Goal: Transaction & Acquisition: Purchase product/service

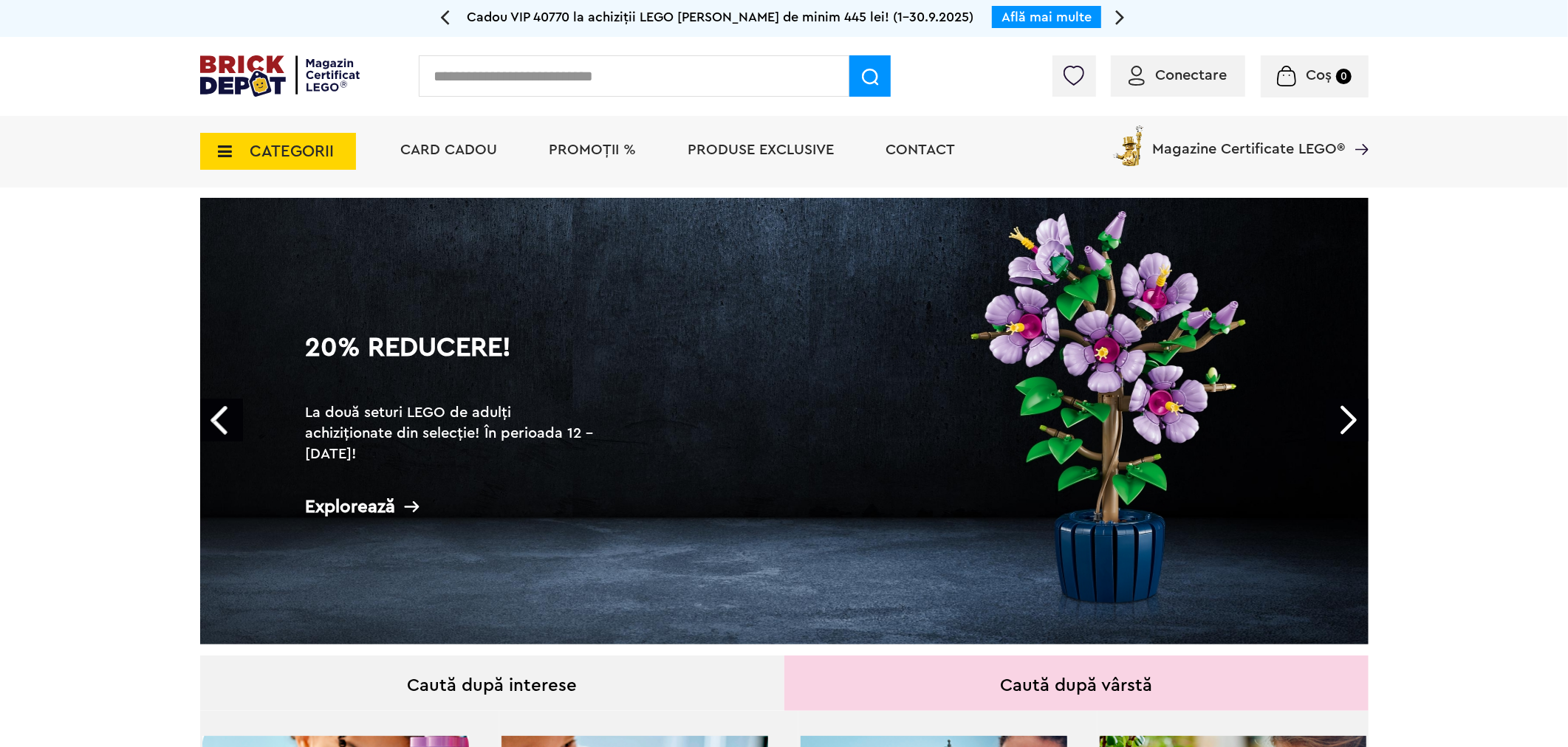
click at [591, 156] on span "PROMOȚII %" at bounding box center [593, 150] width 87 height 15
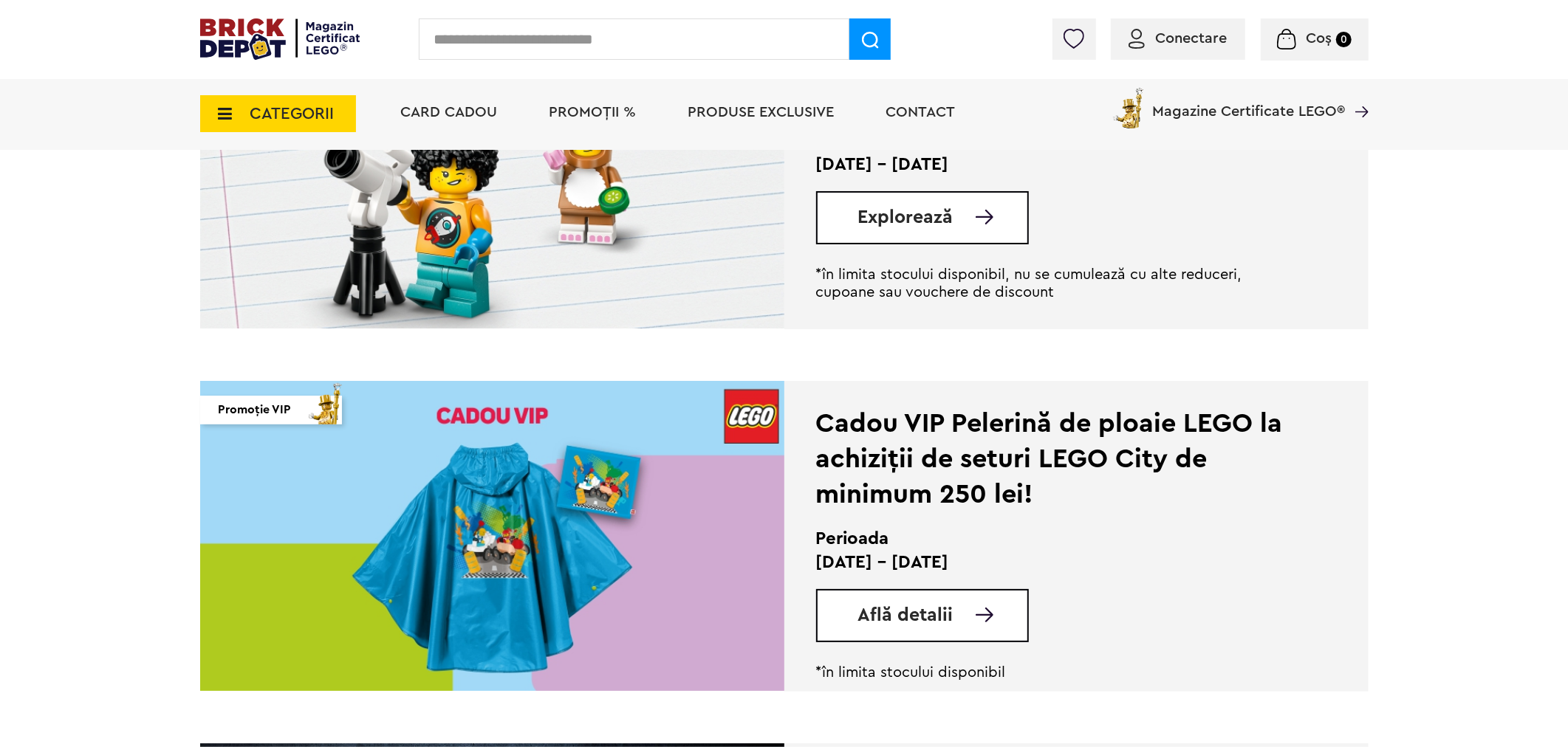
scroll to position [410, 0]
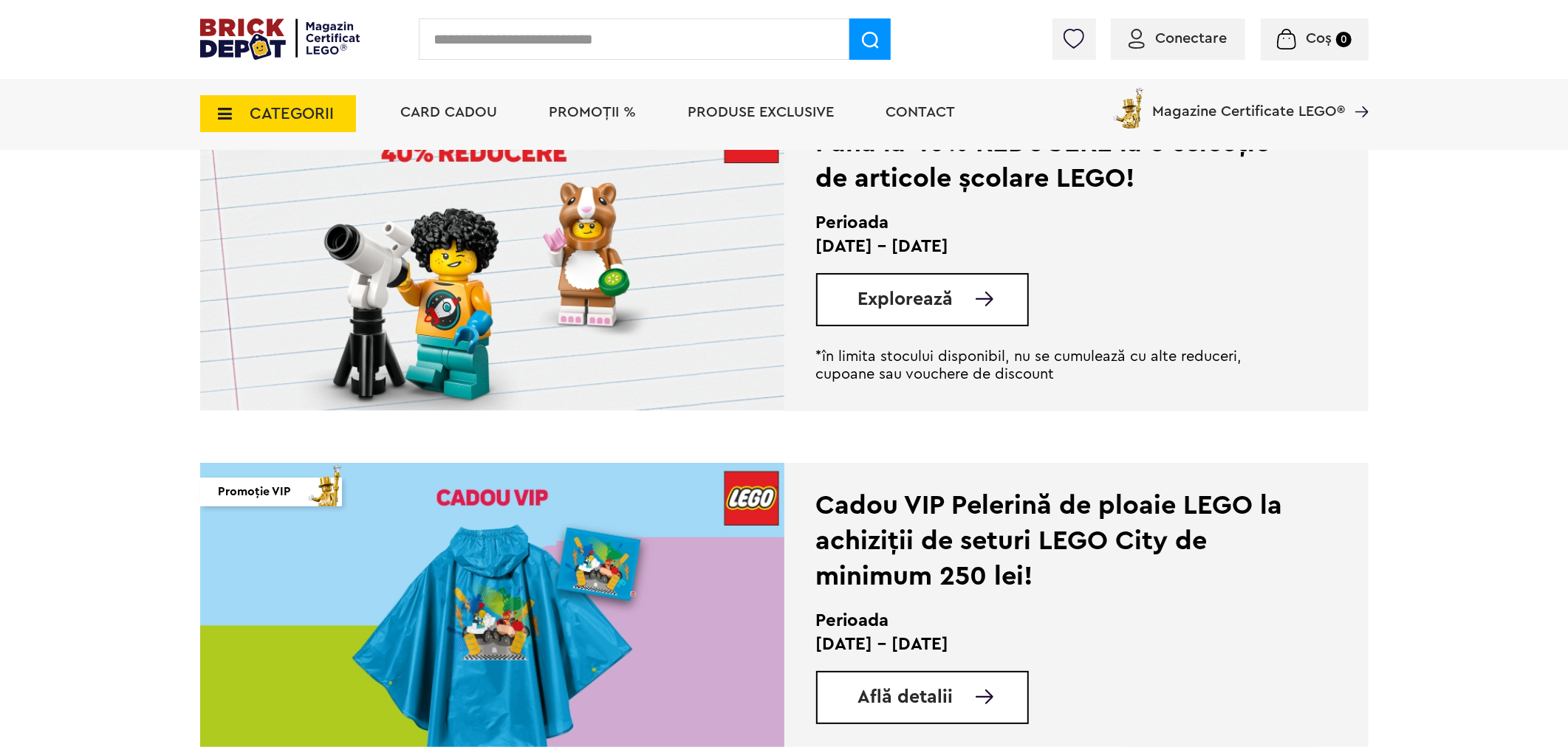
click at [478, 284] on img at bounding box center [492, 255] width 584 height 310
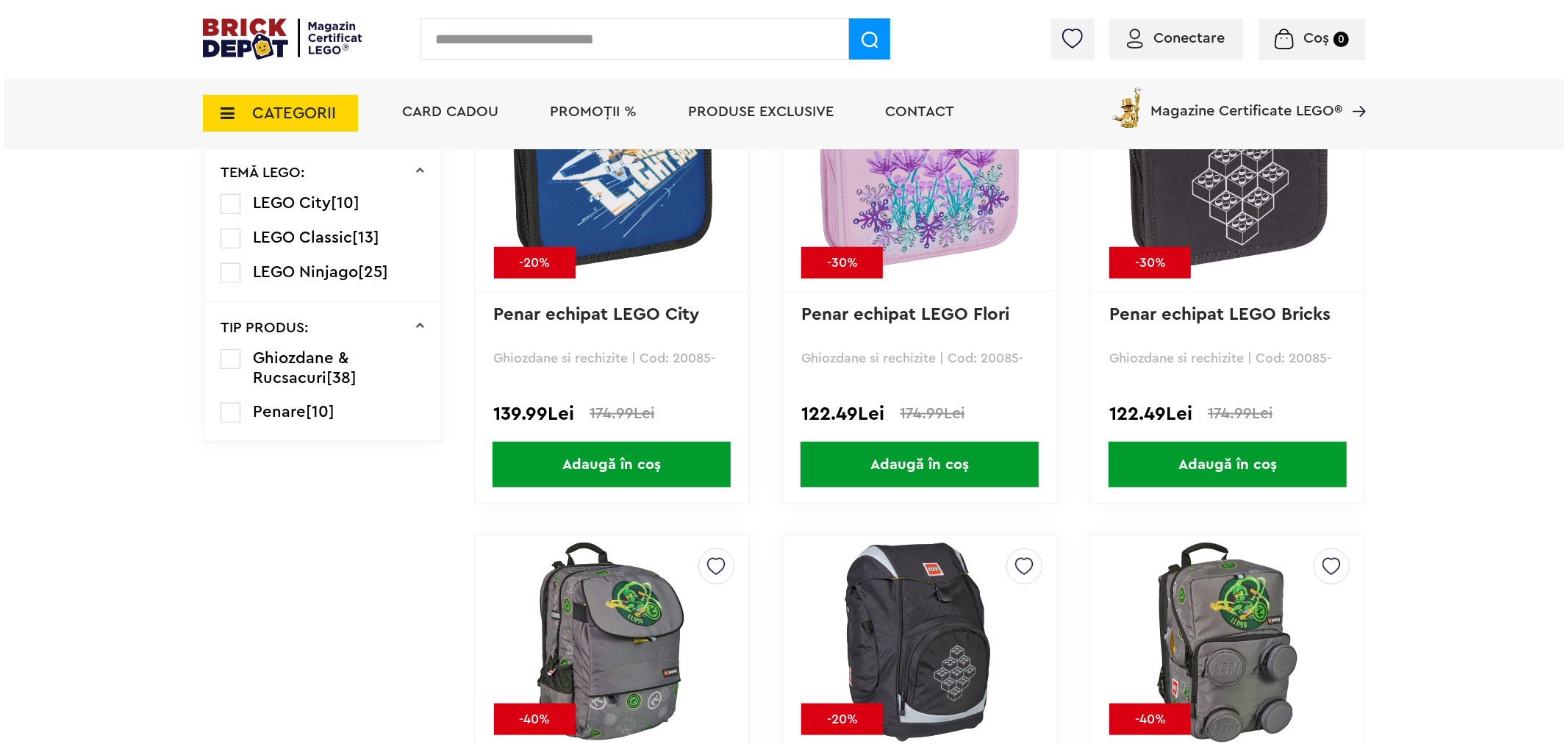
scroll to position [1552, 0]
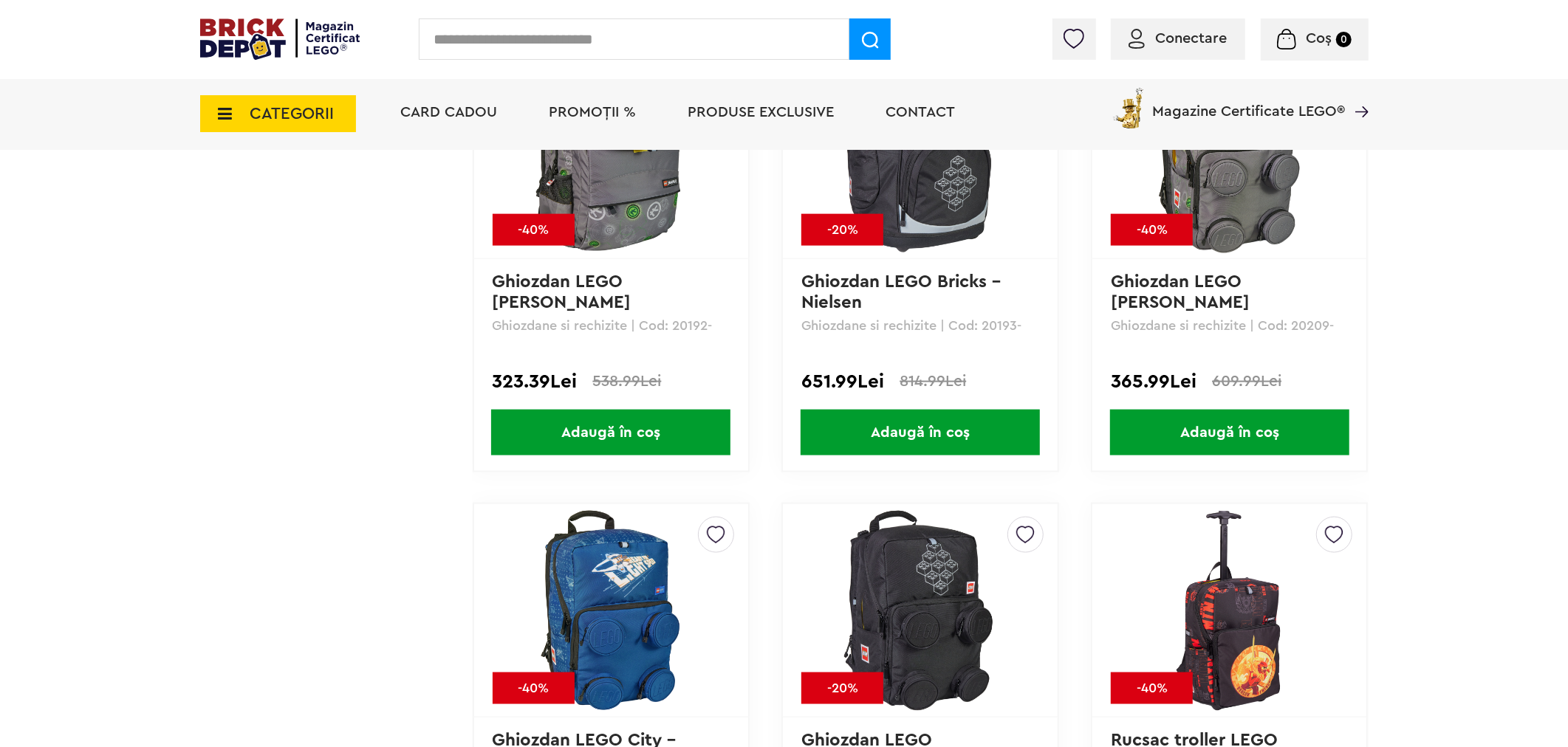
click at [632, 33] on input "text" at bounding box center [634, 39] width 430 height 41
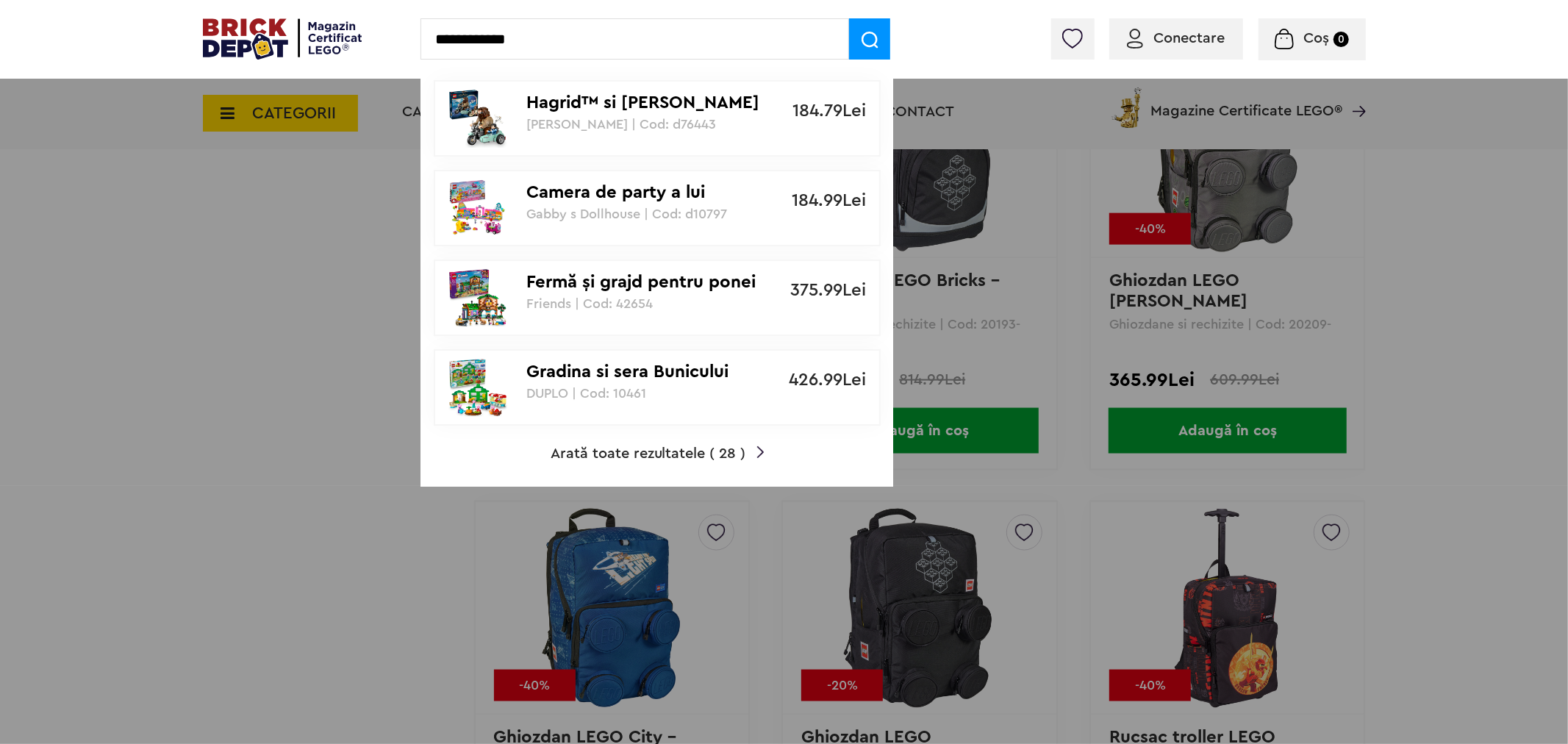
type input "**********"
